Goal: Find contact information: Find contact information

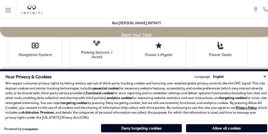
scroll to position [1018, 0]
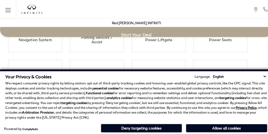
scroll to position [1018, 0]
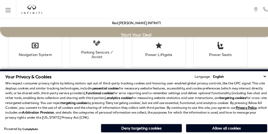
click at [133, 87] on p "We respect consumer privacy rights by letting visitors opt out of third-party t…" at bounding box center [134, 99] width 258 height 38
click at [133, 119] on div "Your Privacy & Cookies Language: English Spanish / Español English / [GEOGRAPHI…" at bounding box center [134, 102] width 260 height 61
click at [24, 61] on li "Navigation System" at bounding box center [34, 48] width 53 height 35
click at [213, 87] on p "We respect consumer privacy rights by letting visitors opt out of third-party t…" at bounding box center [134, 99] width 258 height 38
click at [213, 101] on p "We respect consumer privacy rights by letting visitors opt out of third-party t…" at bounding box center [134, 99] width 258 height 38
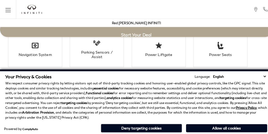
click at [200, 87] on p "We respect consumer privacy rights by letting visitors opt out of third-party t…" at bounding box center [134, 99] width 258 height 38
click at [200, 101] on p "We respect consumer privacy rights by letting visitors opt out of third-party t…" at bounding box center [134, 99] width 258 height 38
click at [240, 87] on p "We respect consumer privacy rights by letting visitors opt out of third-party t…" at bounding box center [134, 99] width 258 height 38
click at [240, 101] on p "We respect consumer privacy rights by letting visitors opt out of third-party t…" at bounding box center [134, 99] width 258 height 38
click at [226, 87] on p "We respect consumer privacy rights by letting visitors opt out of third-party t…" at bounding box center [134, 99] width 258 height 38
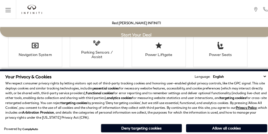
click at [226, 101] on p "We respect consumer privacy rights by letting visitors opt out of third-party t…" at bounding box center [134, 99] width 258 height 38
click at [173, 87] on p "We respect consumer privacy rights by letting visitors opt out of third-party t…" at bounding box center [134, 99] width 258 height 38
click at [173, 101] on p "We respect consumer privacy rights by letting visitors opt out of third-party t…" at bounding box center [134, 99] width 258 height 38
click at [120, 87] on p "We respect consumer privacy rights by letting visitors opt out of third-party t…" at bounding box center [134, 99] width 258 height 38
click at [120, 101] on p "We respect consumer privacy rights by letting visitors opt out of third-party t…" at bounding box center [134, 99] width 258 height 38
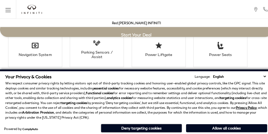
scroll to position [1225, 0]
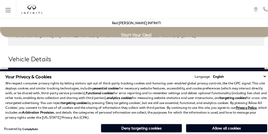
click at [12, 71] on h3 "Exterior" at bounding box center [132, 73] width 240 height 5
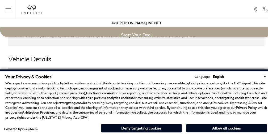
click at [93, 79] on div "Your Privacy & Cookies Language: English Spanish / Español English / [GEOGRAPHI…" at bounding box center [134, 95] width 258 height 45
click at [12, 71] on h3 "Exterior" at bounding box center [132, 73] width 240 height 5
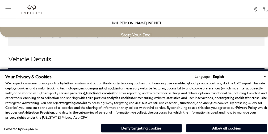
click at [12, 71] on h3 "Exterior" at bounding box center [132, 73] width 240 height 5
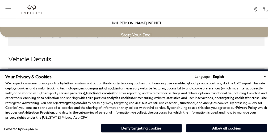
click at [133, 53] on h2 "Vehicle Details" at bounding box center [134, 58] width 252 height 10
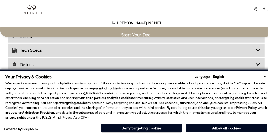
scroll to position [963, 0]
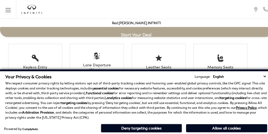
click link "Call sales Phone Number [PHONE_NUMBER]" at bounding box center [0, 0] width 0 height 0
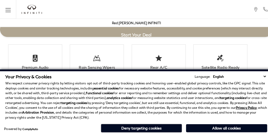
scroll to position [1052, 0]
